Goal: Transaction & Acquisition: Purchase product/service

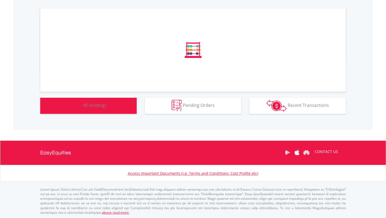
click at [111, 107] on button "Holdings All Holdings" at bounding box center [88, 106] width 97 height 16
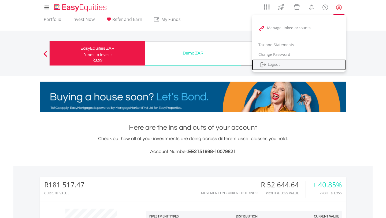
click at [310, 64] on link "Logout" at bounding box center [299, 64] width 94 height 11
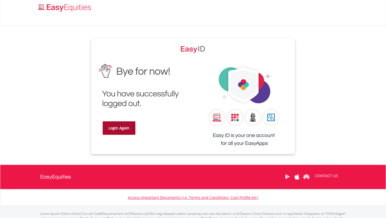
click at [122, 130] on link "Login Again" at bounding box center [119, 127] width 33 height 13
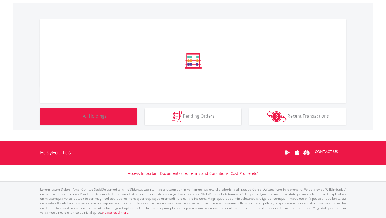
click at [130, 116] on div "﻿ Distribution Current Value Show All" at bounding box center [193, 66] width 360 height 127
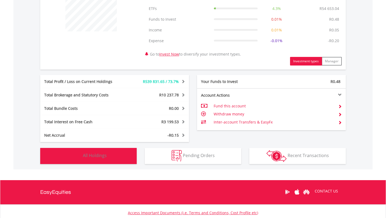
scroll to position [268, 0]
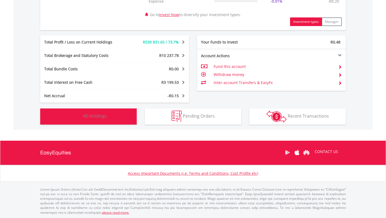
click at [124, 116] on button "Holdings All Holdings" at bounding box center [88, 116] width 97 height 16
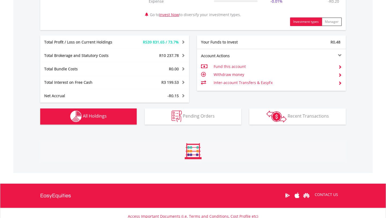
scroll to position [408, 0]
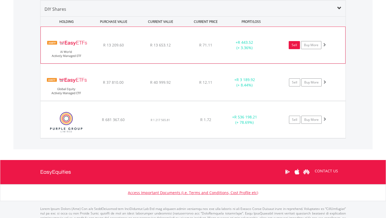
click at [294, 46] on link "Sell" at bounding box center [294, 45] width 11 height 8
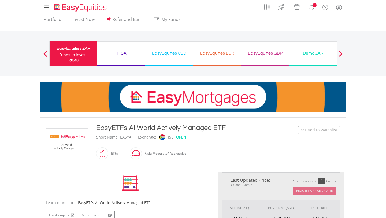
scroll to position [165, 0]
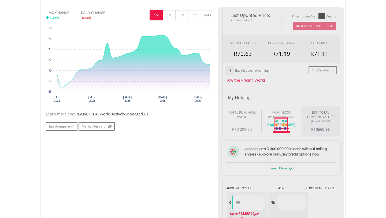
type input "********"
type input "******"
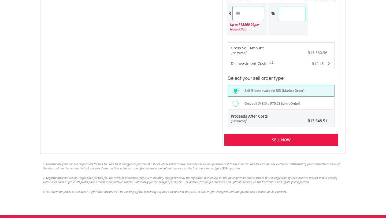
scroll to position [428, 0]
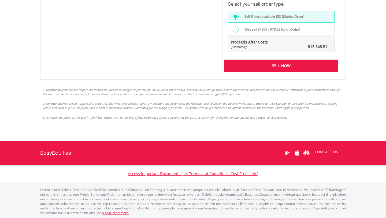
click at [299, 69] on div "Sell Now" at bounding box center [282, 66] width 114 height 12
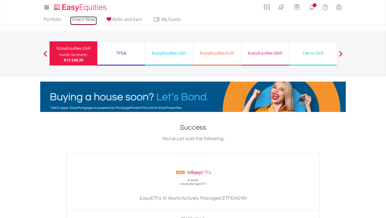
click at [79, 20] on link "Invest Now" at bounding box center [83, 21] width 27 height 8
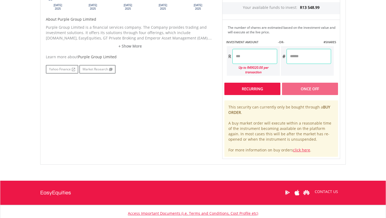
scroll to position [219, 0]
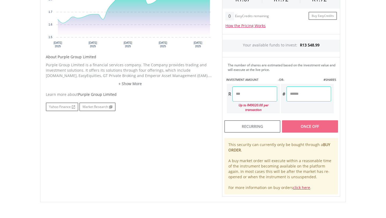
click at [251, 95] on input "number" at bounding box center [255, 93] width 45 height 15
click at [312, 95] on div "Last Updated Price: 15-min. Delay* Price Update Cost: 0 Credits Market Closed S…" at bounding box center [281, 75] width 126 height 244
type input "********"
type input "*********"
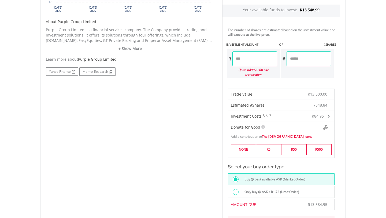
scroll to position [244, 0]
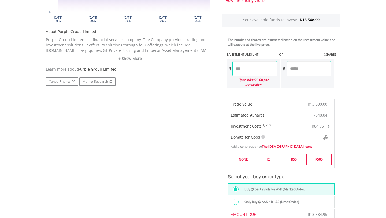
click at [242, 69] on input "********" at bounding box center [255, 68] width 45 height 15
type input "********"
click at [320, 73] on div "Last Updated Price: 15-min. Delay* Price Update Cost: 0 Credits Market Closed S…" at bounding box center [281, 139] width 126 height 422
type input "*********"
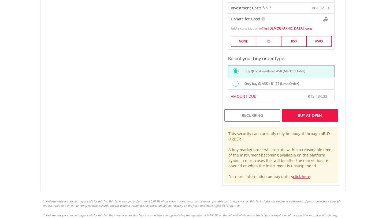
scroll to position [384, 0]
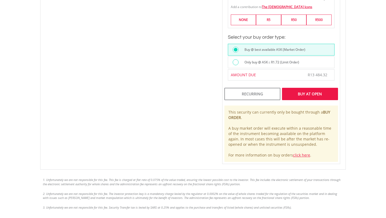
click at [294, 59] on label "Only buy @ ASK ≤ R1.72 (Limit Order)" at bounding box center [271, 62] width 58 height 6
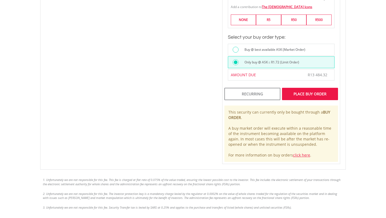
click at [301, 90] on div "Place Buy Order" at bounding box center [310, 94] width 56 height 12
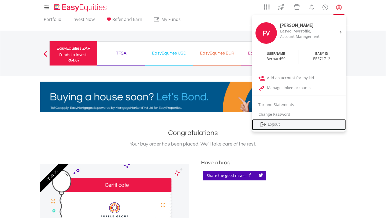
click at [289, 130] on link "Logout" at bounding box center [299, 124] width 94 height 11
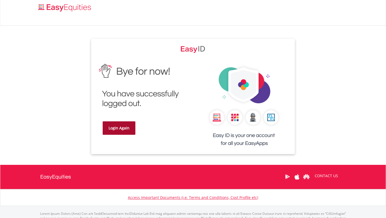
click at [122, 132] on link "Login Again" at bounding box center [119, 127] width 33 height 13
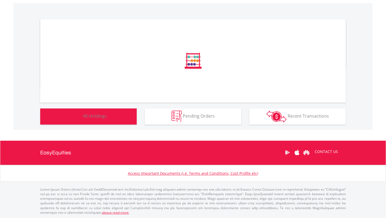
click at [117, 122] on button "Holdings All Holdings" at bounding box center [88, 116] width 97 height 16
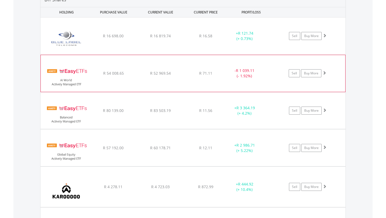
scroll to position [521, 0]
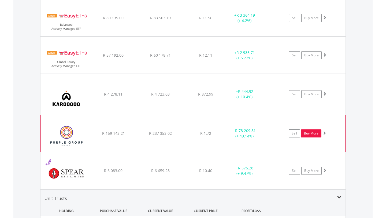
click at [313, 134] on link "Buy More" at bounding box center [311, 133] width 20 height 8
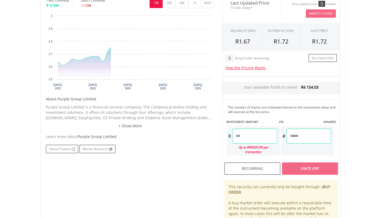
scroll to position [224, 0]
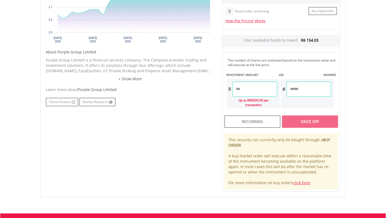
click at [257, 89] on input "number" at bounding box center [255, 89] width 45 height 15
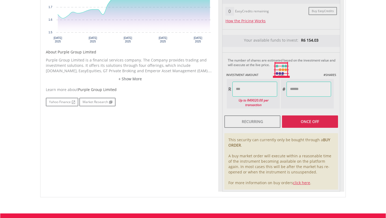
click at [320, 87] on div "Last Updated Price: 15-min. Delay* Price Update Cost: 0 Credits Market Closed S…" at bounding box center [281, 70] width 126 height 244
type input "*******"
type input "*********"
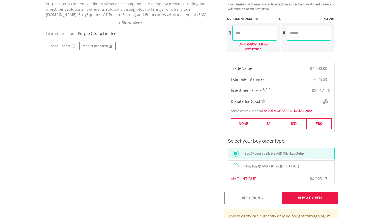
scroll to position [346, 0]
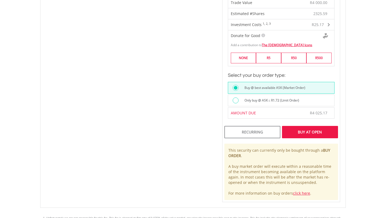
click at [307, 97] on div "Only buy @ ASK ≤ R1.72 (Limit Order)" at bounding box center [288, 100] width 93 height 7
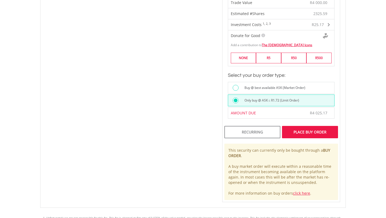
click at [311, 127] on div "Place Buy Order" at bounding box center [310, 132] width 56 height 12
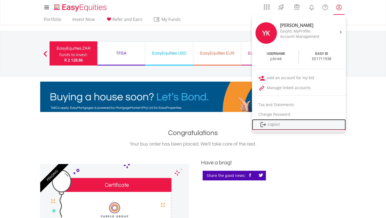
click at [297, 126] on link "Logout" at bounding box center [299, 124] width 94 height 11
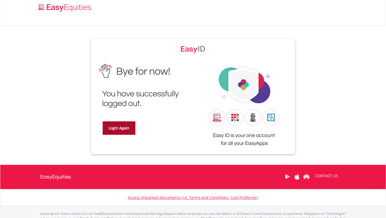
click at [119, 131] on link "Login Again" at bounding box center [119, 127] width 33 height 13
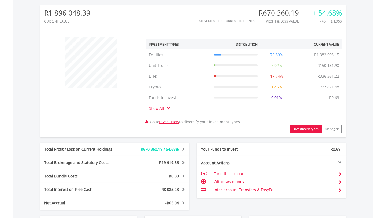
scroll to position [52, 102]
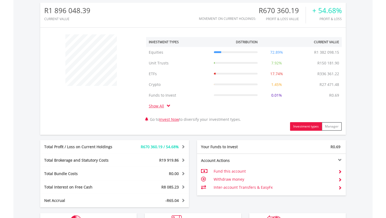
click at [119, 118] on div "﻿ Investment Types Distribution Current Value Show All Equities Equities R1 382…" at bounding box center [193, 81] width 306 height 99
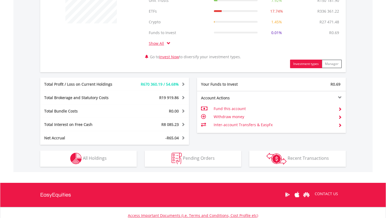
scroll to position [279, 0]
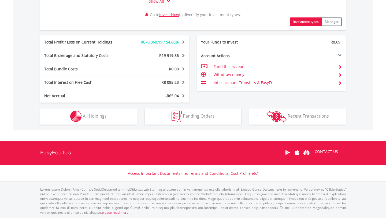
click at [125, 105] on div "Holdings All Holdings" at bounding box center [88, 114] width 105 height 22
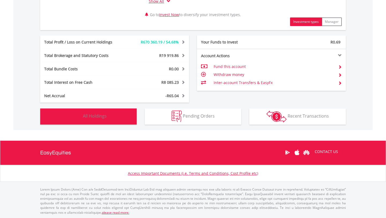
click at [123, 113] on button "Holdings All Holdings" at bounding box center [88, 116] width 97 height 16
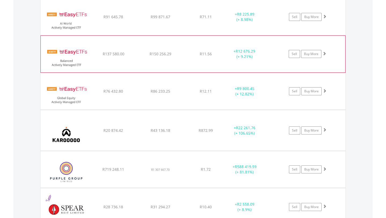
scroll to position [0, 0]
